Goal: Information Seeking & Learning: Learn about a topic

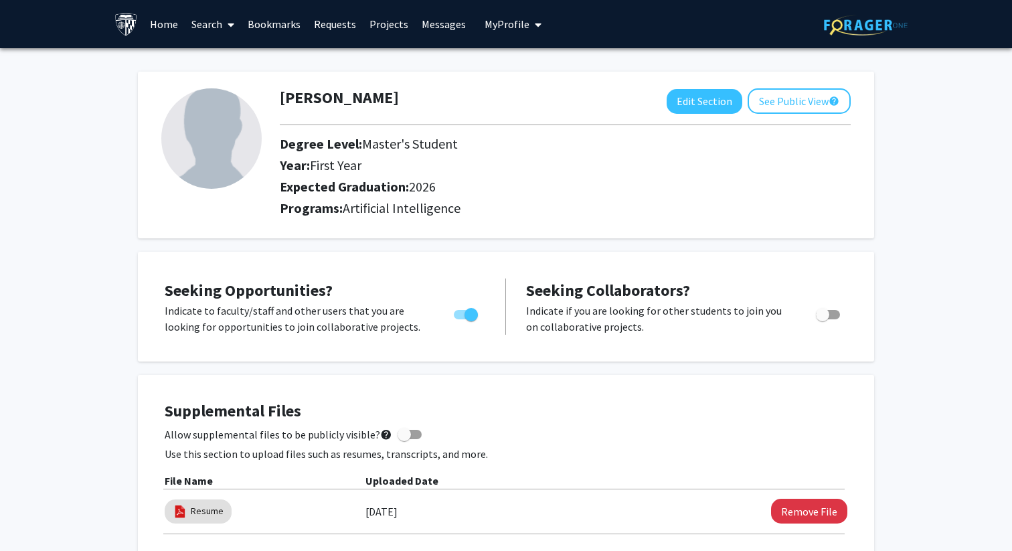
click at [438, 21] on link "Messages" at bounding box center [444, 24] width 58 height 47
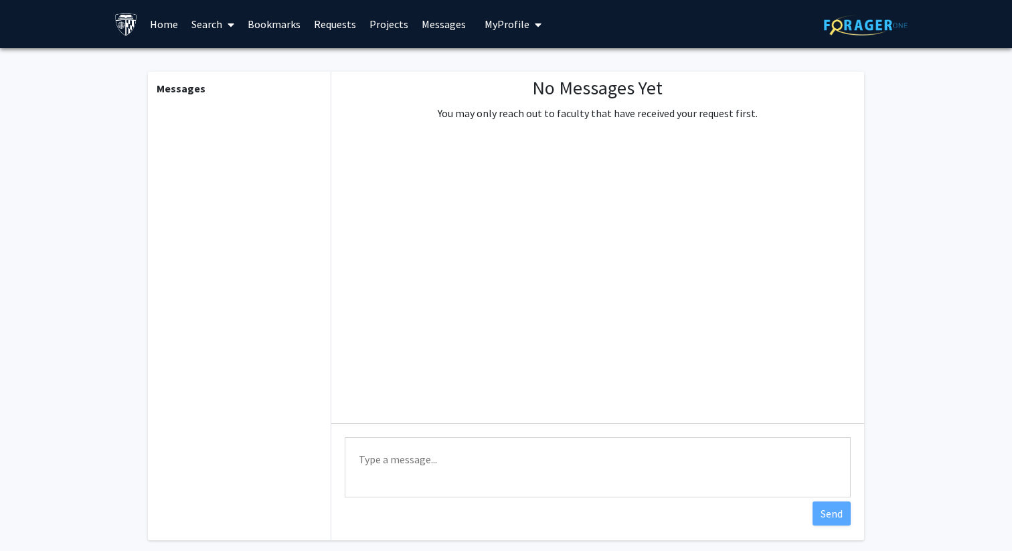
click at [341, 23] on link "Requests" at bounding box center [335, 24] width 56 height 47
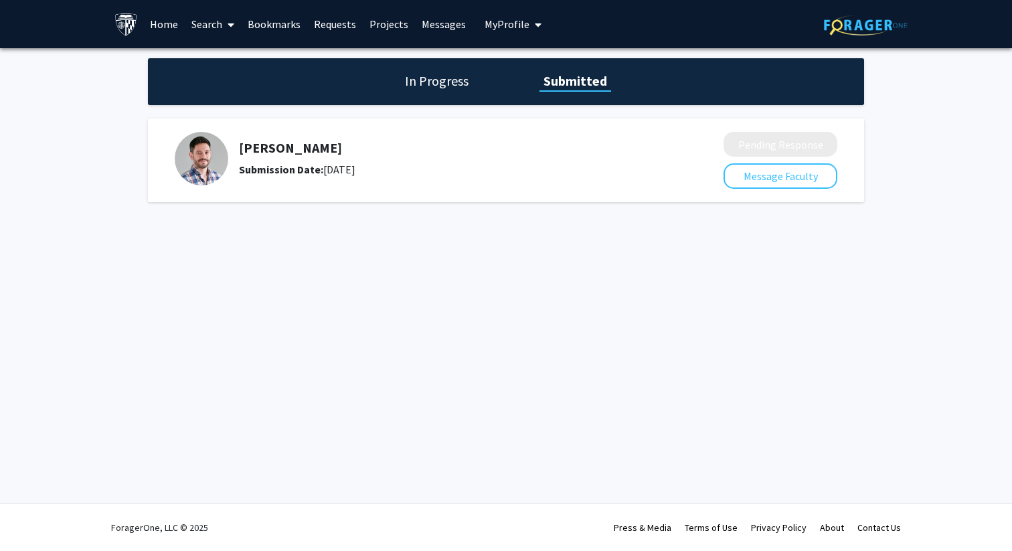
click at [199, 163] on img at bounding box center [202, 159] width 54 height 54
click at [446, 79] on h1 "In Progress" at bounding box center [437, 81] width 72 height 19
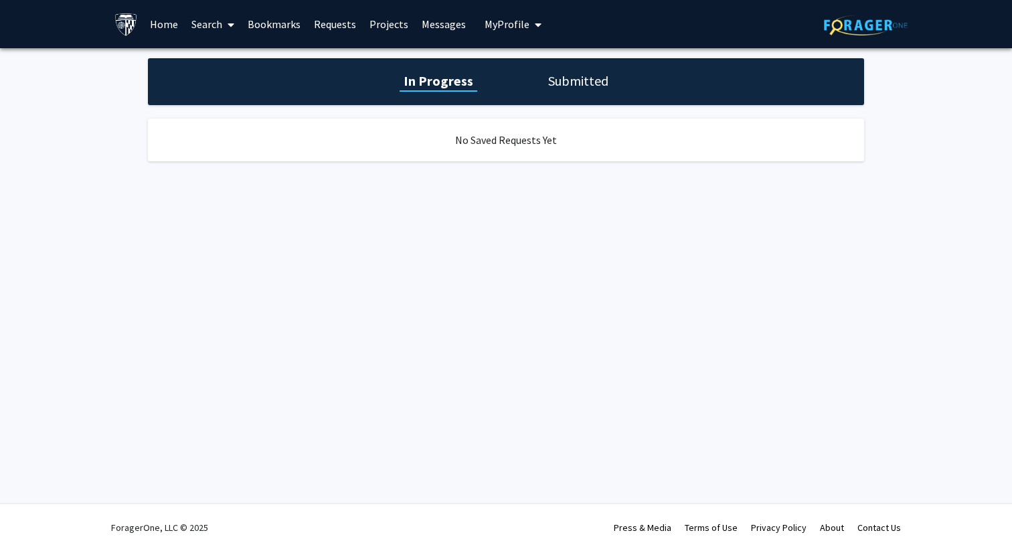
click at [165, 24] on link "Home" at bounding box center [164, 24] width 42 height 47
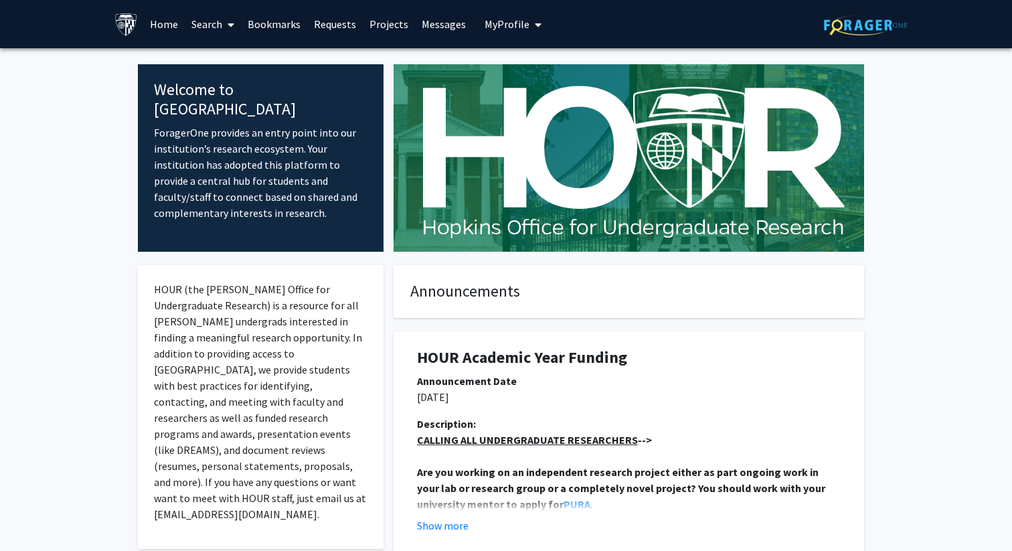
click at [218, 23] on link "Search" at bounding box center [213, 24] width 56 height 47
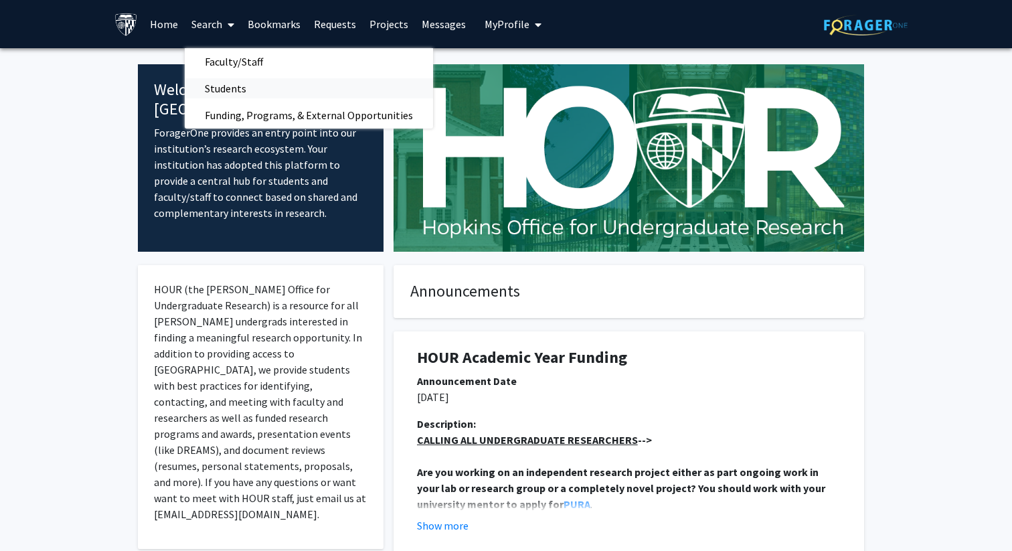
click at [235, 90] on span "Students" at bounding box center [226, 88] width 82 height 27
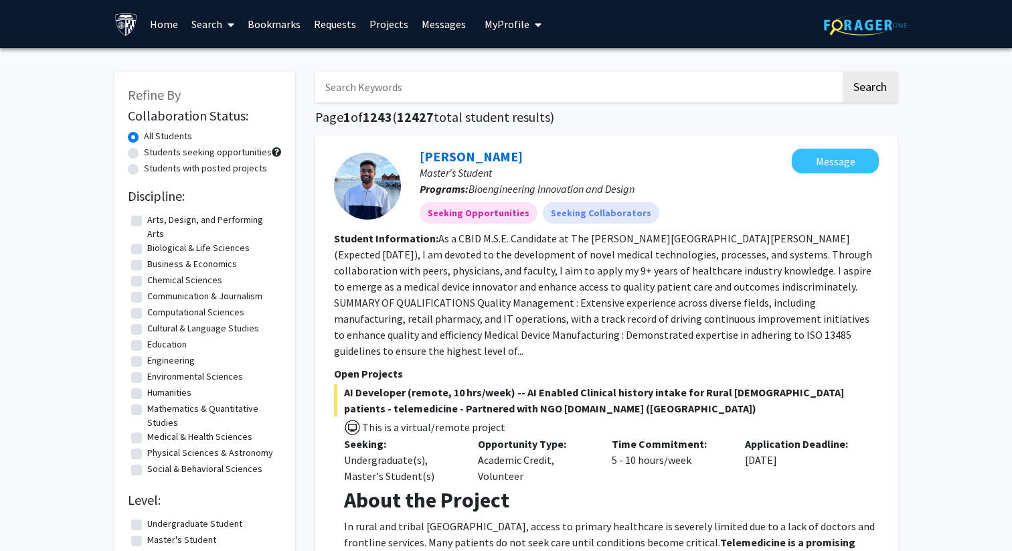
click at [208, 27] on link "Search" at bounding box center [213, 24] width 56 height 47
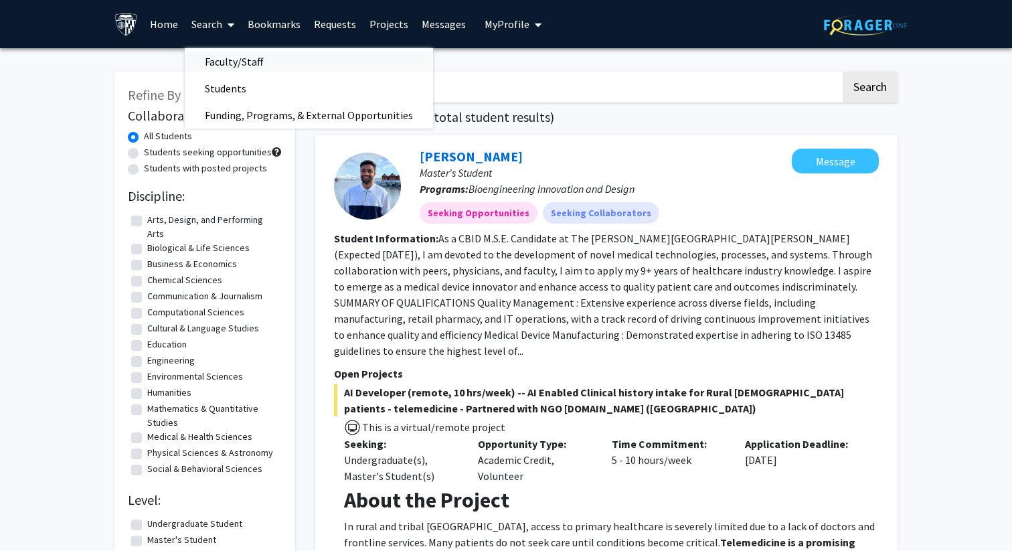
click at [247, 58] on span "Faculty/Staff" at bounding box center [234, 61] width 98 height 27
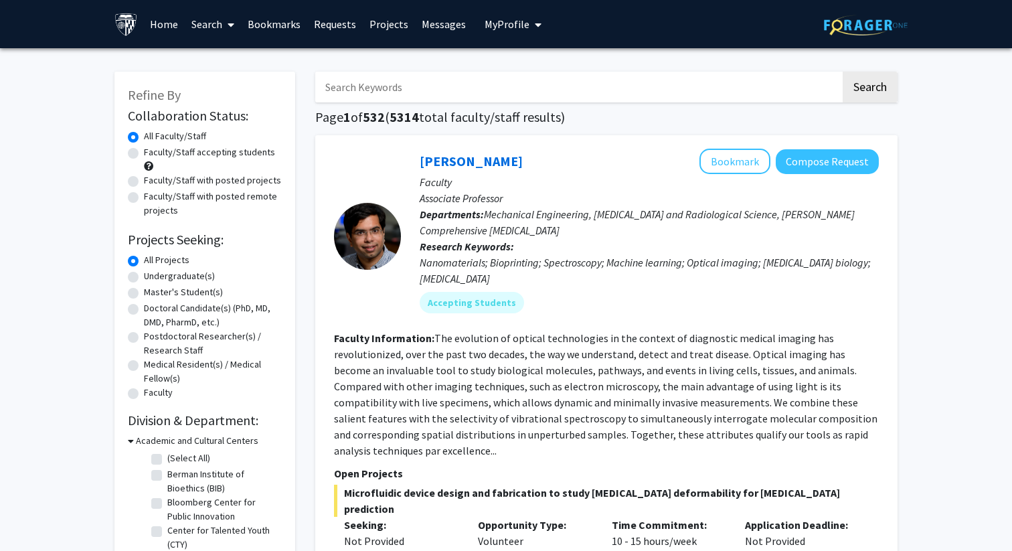
click at [144, 151] on label "Faculty/Staff accepting students" at bounding box center [209, 152] width 131 height 14
click at [144, 151] on input "Faculty/Staff accepting students" at bounding box center [148, 149] width 9 height 9
radio input "true"
click at [144, 291] on label "Master's Student(s)" at bounding box center [183, 292] width 79 height 14
click at [144, 291] on input "Master's Student(s)" at bounding box center [148, 289] width 9 height 9
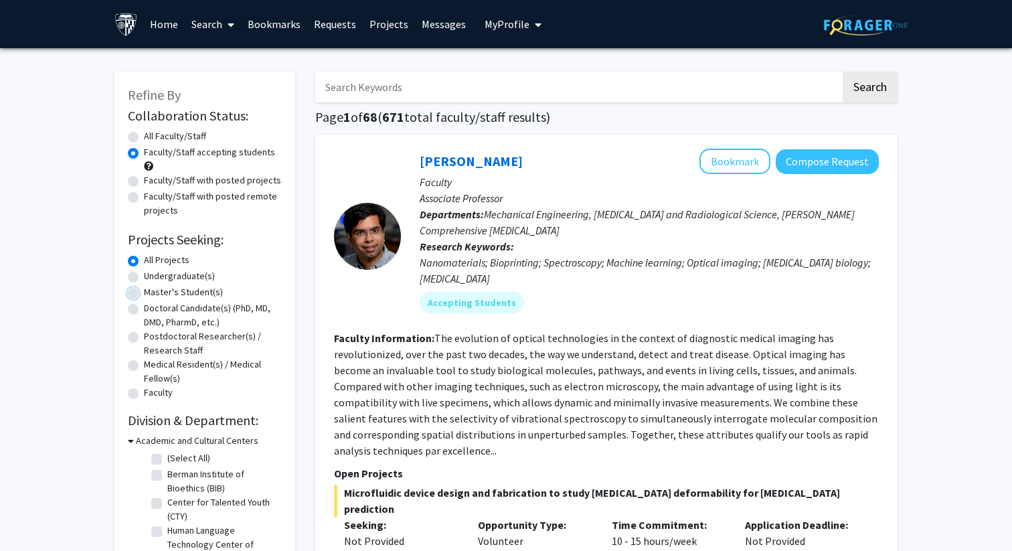
radio input "true"
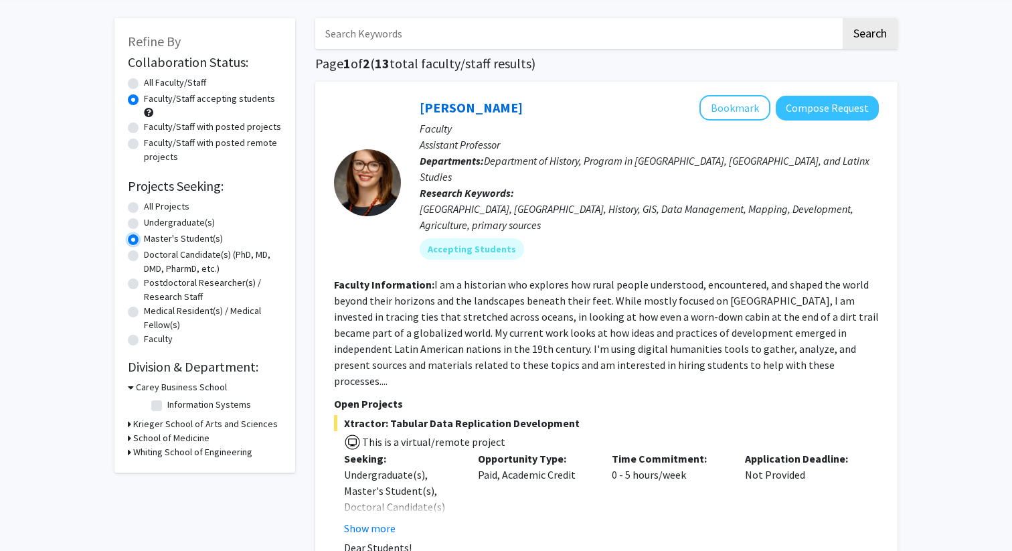
scroll to position [55, 0]
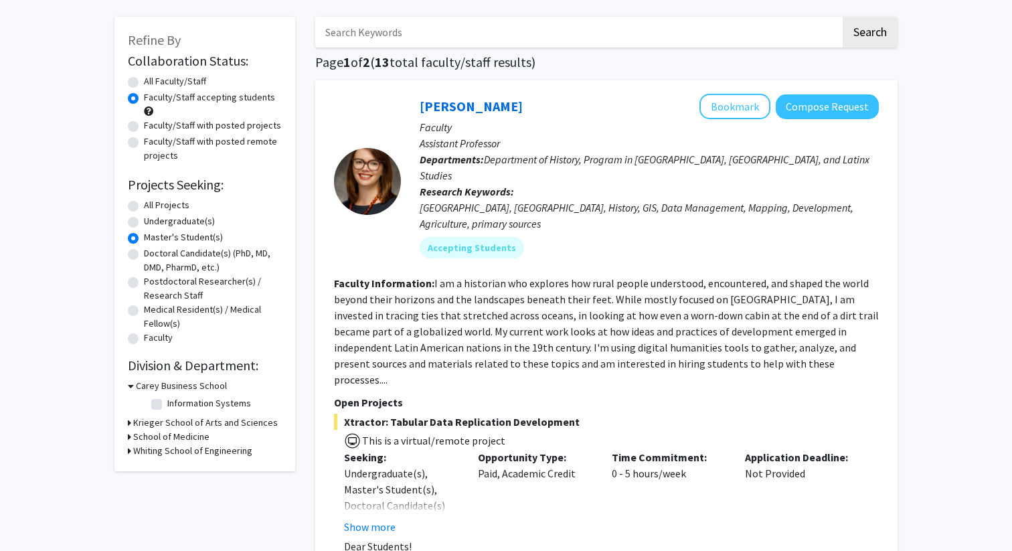
click at [129, 451] on icon at bounding box center [129, 451] width 3 height 14
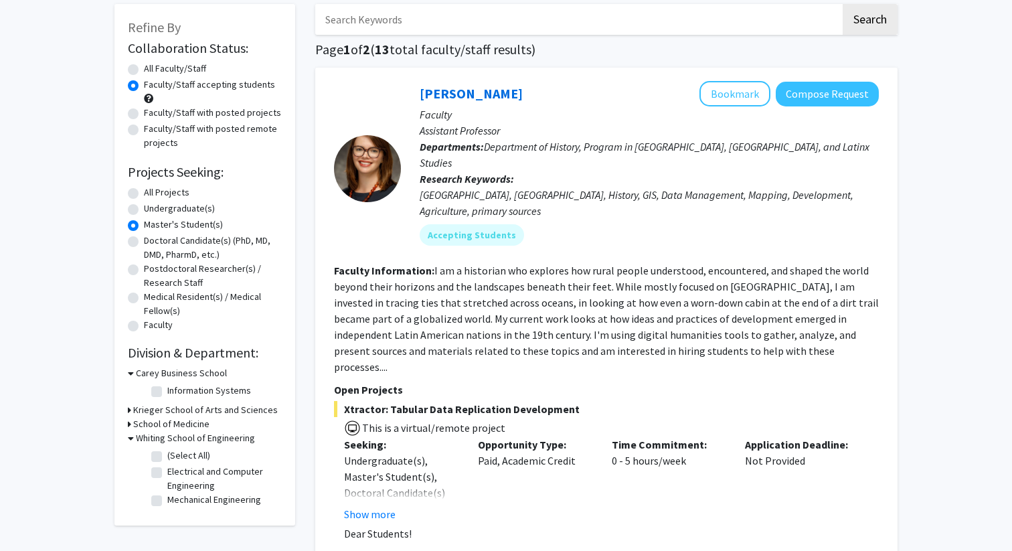
scroll to position [89, 0]
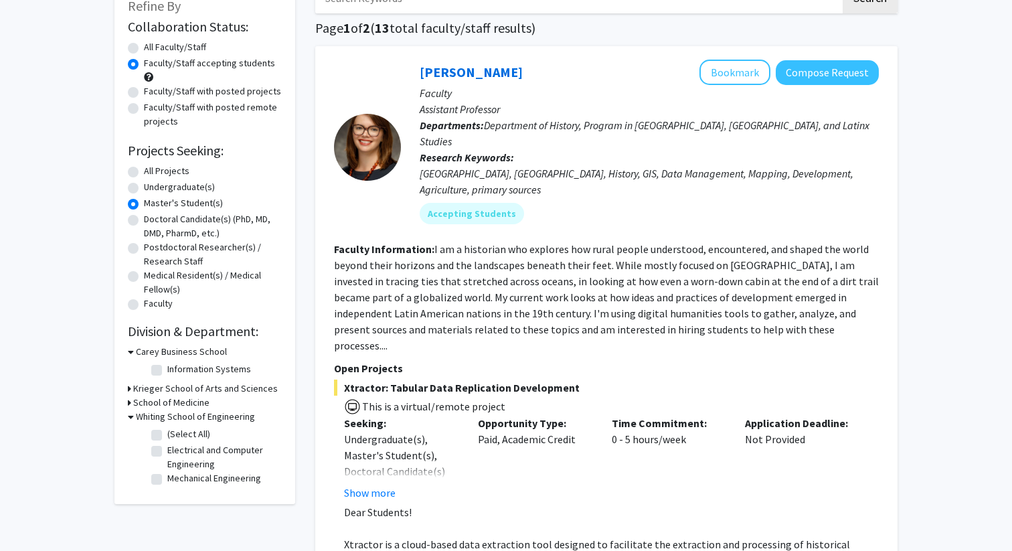
click at [157, 429] on fg-checkbox "(Select All) (Select All)" at bounding box center [214, 435] width 127 height 16
click at [167, 434] on label "(Select All)" at bounding box center [188, 434] width 43 height 14
click at [167, 434] on input "(Select All)" at bounding box center [171, 431] width 9 height 9
checkbox input "true"
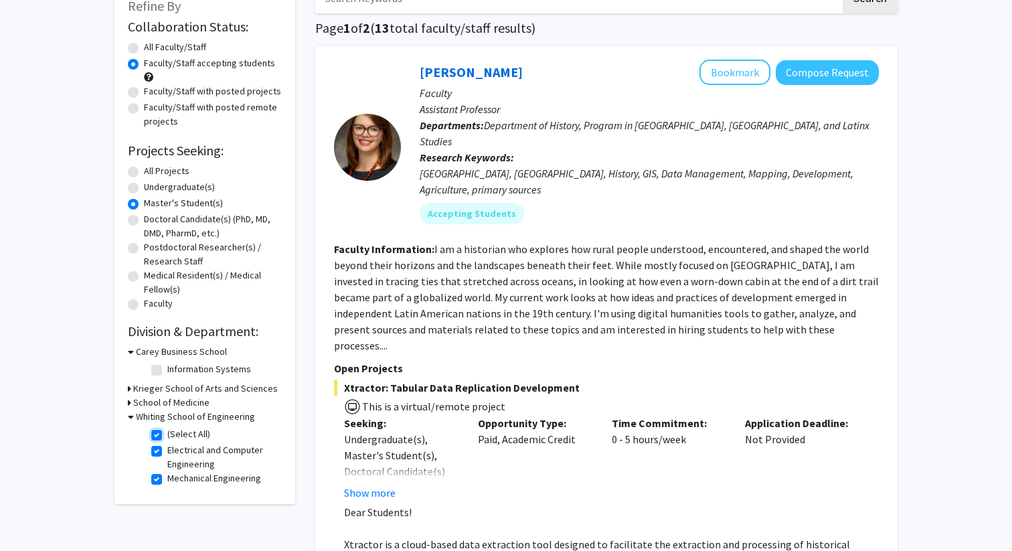
checkbox input "true"
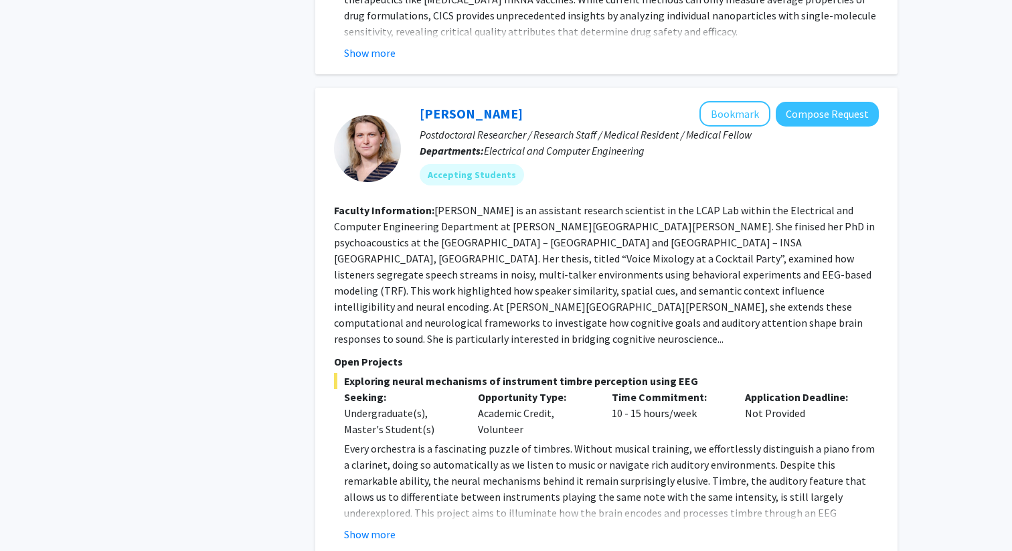
scroll to position [2155, 0]
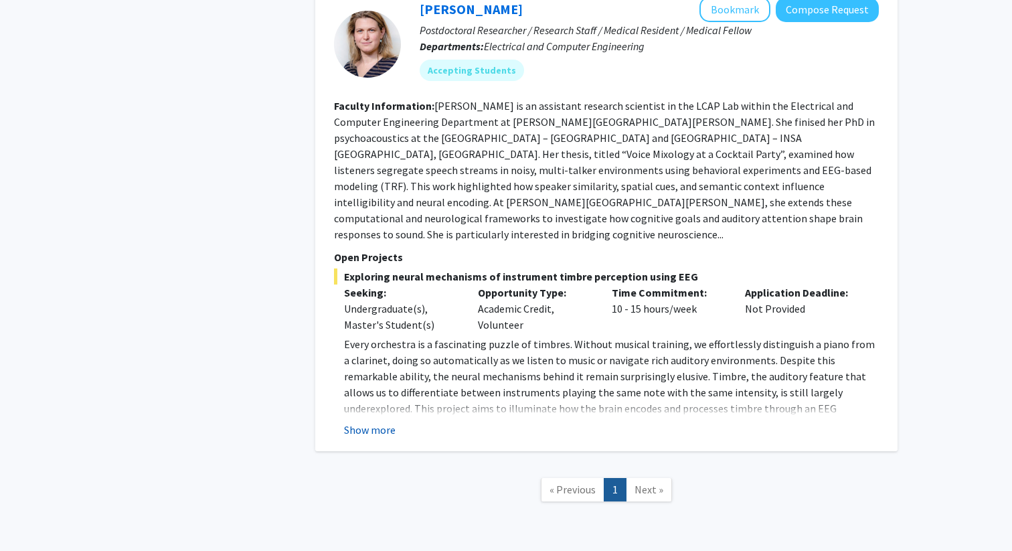
click at [367, 422] on button "Show more" at bounding box center [370, 430] width 52 height 16
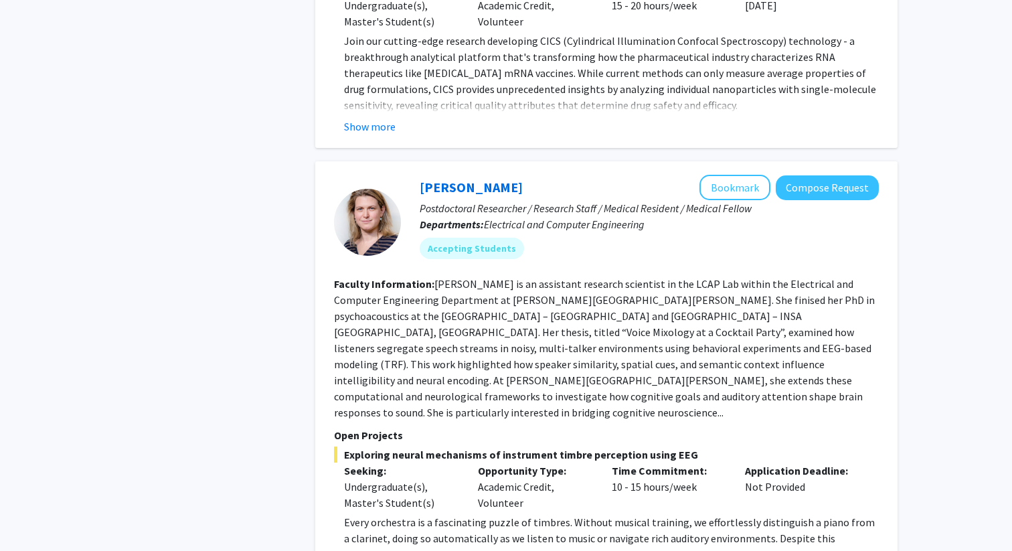
scroll to position [1974, 0]
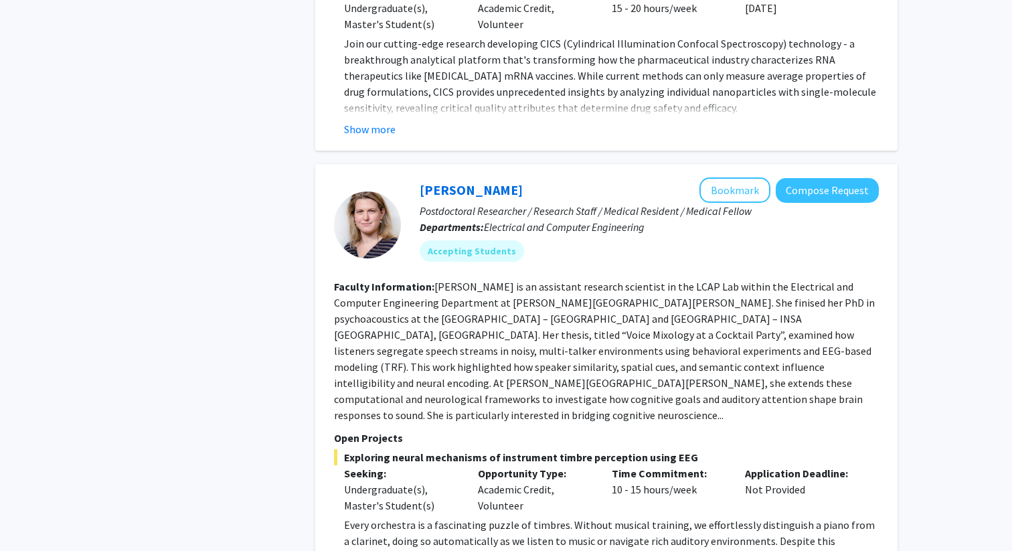
click at [849, 367] on fg-read-more "[PERSON_NAME] is an assistant research scientist in the LCAP Lab within the Ele…" at bounding box center [604, 351] width 541 height 142
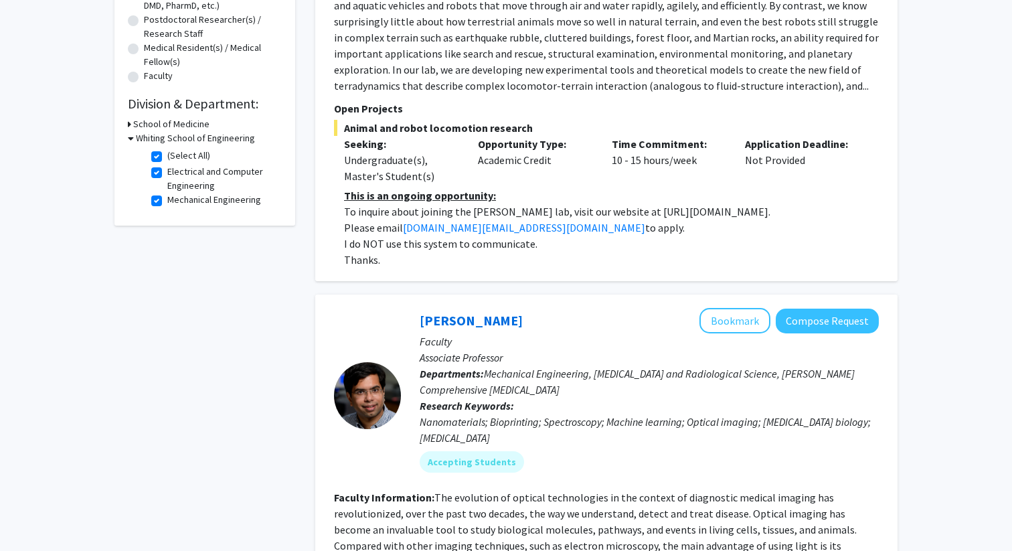
scroll to position [0, 0]
